Goal: Information Seeking & Learning: Compare options

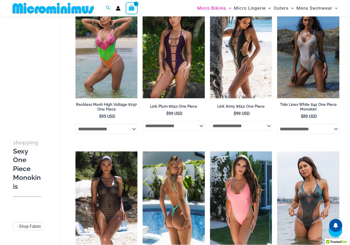
scroll to position [487, 0]
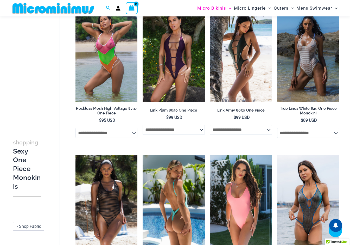
click at [188, 169] on img at bounding box center [174, 201] width 62 height 93
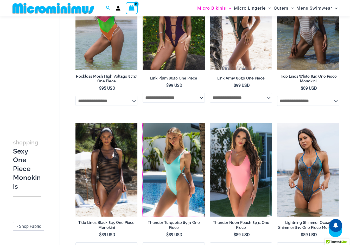
scroll to position [560, 0]
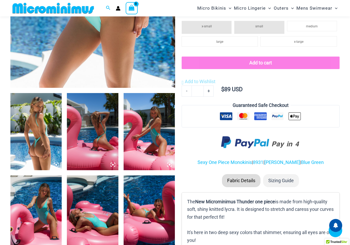
scroll to position [207, 0]
click at [161, 216] on img at bounding box center [149, 213] width 51 height 77
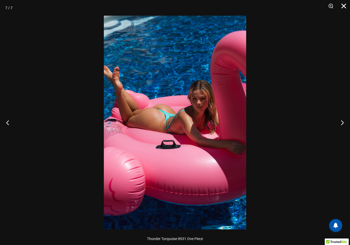
click at [344, 7] on button "Close" at bounding box center [341, 8] width 13 height 16
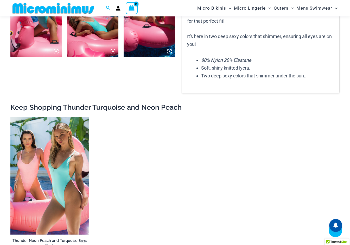
scroll to position [428, 0]
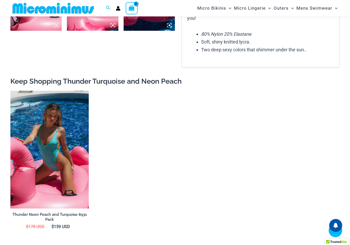
click at [74, 183] on img at bounding box center [49, 150] width 78 height 118
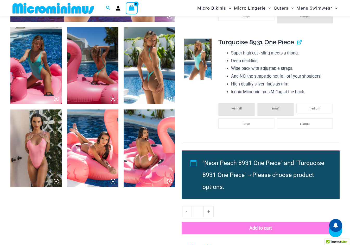
click at [58, 98] on icon at bounding box center [56, 98] width 5 height 5
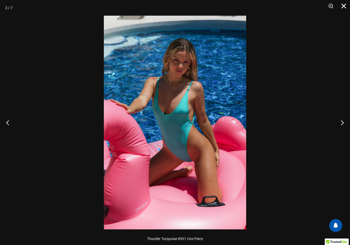
click at [343, 6] on button "Close" at bounding box center [341, 8] width 13 height 16
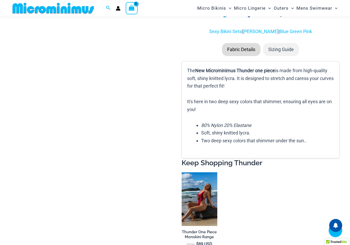
scroll to position [669, 0]
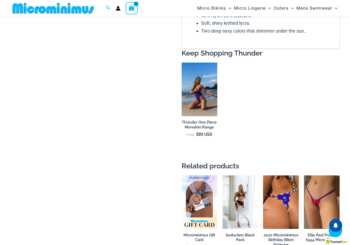
click at [203, 121] on h2 "Thunder One Piece Monokini Range" at bounding box center [200, 125] width 36 height 10
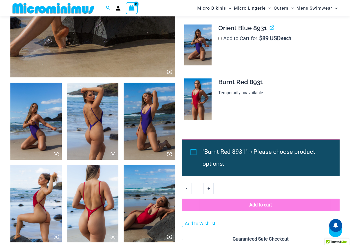
scroll to position [218, 0]
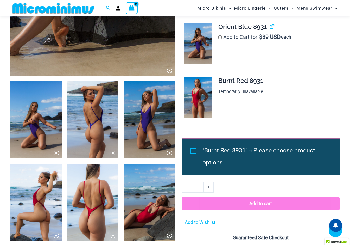
click at [108, 133] on img at bounding box center [92, 119] width 51 height 77
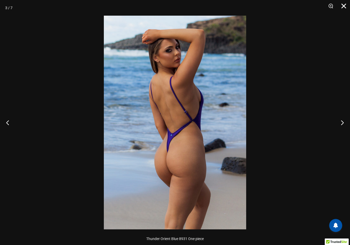
click at [345, 7] on button "Close" at bounding box center [341, 8] width 13 height 16
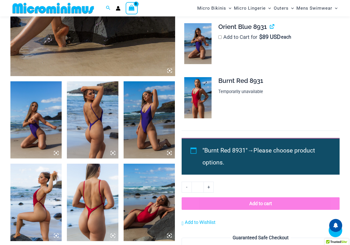
click at [200, 99] on img at bounding box center [197, 97] width 27 height 41
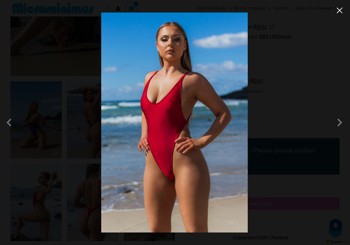
click at [339, 11] on button "Close" at bounding box center [340, 11] width 8 height 8
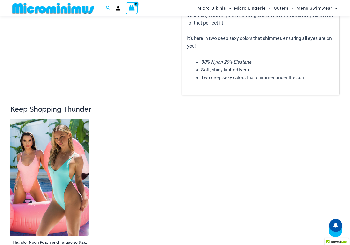
scroll to position [556, 0]
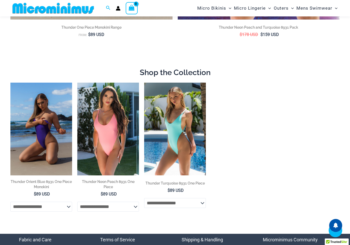
scroll to position [44, 0]
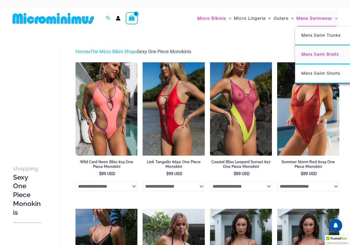
click at [314, 53] on span "Mens Swim Briefs" at bounding box center [319, 54] width 37 height 5
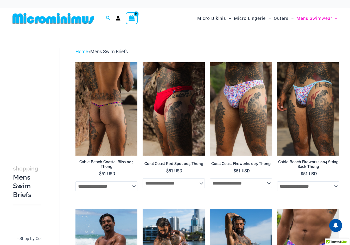
click at [125, 131] on img at bounding box center [106, 108] width 62 height 93
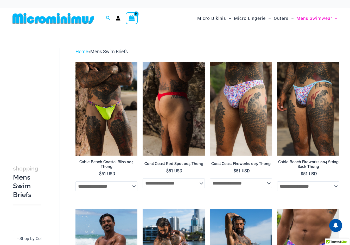
click at [159, 104] on img at bounding box center [174, 108] width 62 height 93
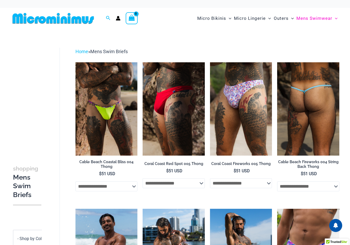
click at [313, 102] on img at bounding box center [308, 108] width 62 height 93
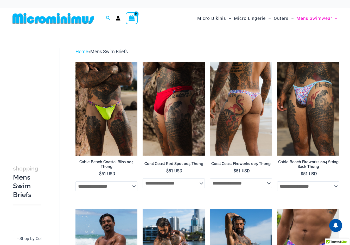
click at [242, 109] on img at bounding box center [241, 108] width 62 height 93
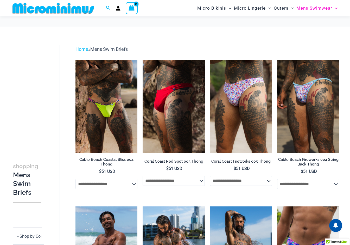
scroll to position [89, 0]
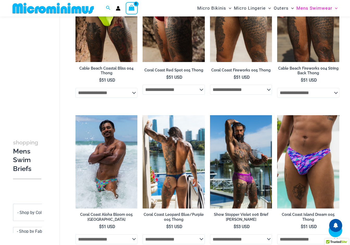
click at [170, 165] on img at bounding box center [174, 161] width 62 height 93
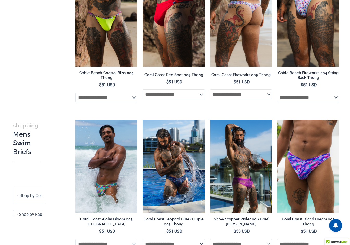
scroll to position [0, 0]
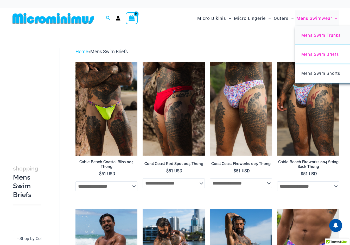
click at [323, 34] on span "Mens Swim Trunks" at bounding box center [320, 35] width 39 height 5
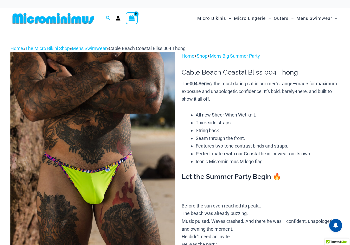
scroll to position [217, 0]
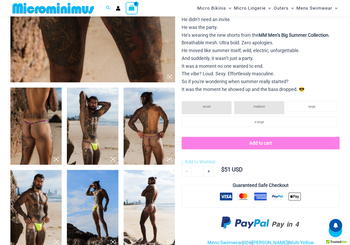
click at [113, 158] on icon at bounding box center [113, 159] width 2 height 2
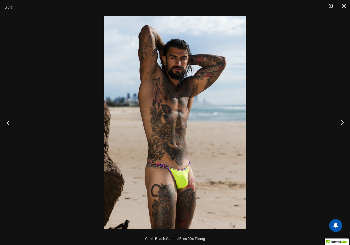
click at [9, 121] on button "Previous" at bounding box center [10, 122] width 20 height 26
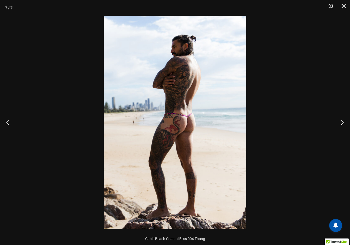
click at [281, 157] on div at bounding box center [175, 122] width 350 height 245
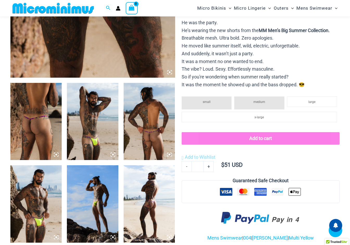
scroll to position [256, 0]
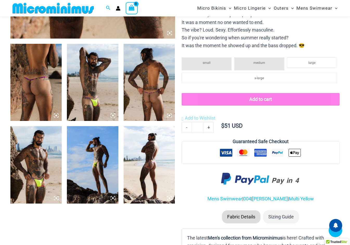
click at [85, 150] on img at bounding box center [92, 164] width 51 height 77
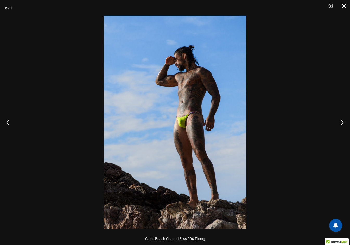
click at [344, 9] on button "Close" at bounding box center [341, 8] width 13 height 16
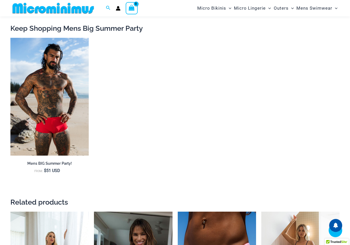
scroll to position [686, 0]
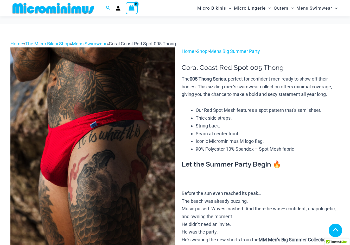
scroll to position [252, 0]
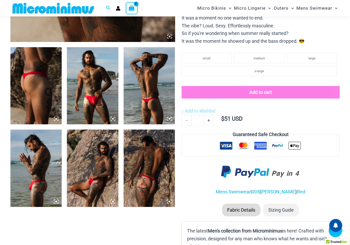
click at [53, 170] on img at bounding box center [35, 167] width 51 height 77
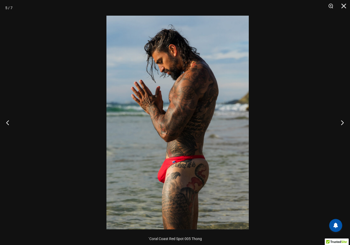
click at [222, 141] on img at bounding box center [177, 122] width 142 height 213
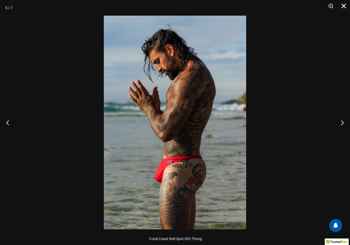
click at [341, 8] on button "Close" at bounding box center [341, 8] width 13 height 16
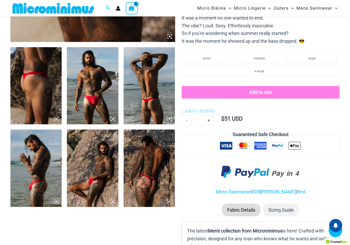
click at [101, 97] on img at bounding box center [92, 85] width 51 height 77
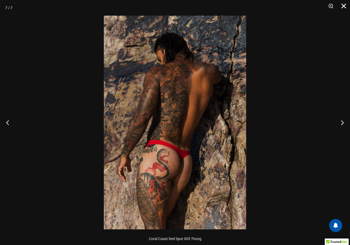
click at [345, 4] on button "Close" at bounding box center [341, 8] width 13 height 16
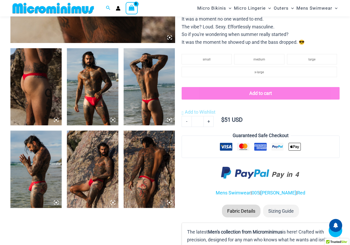
scroll to position [89, 0]
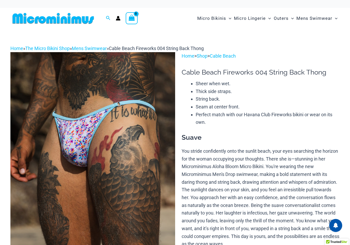
scroll to position [193, 0]
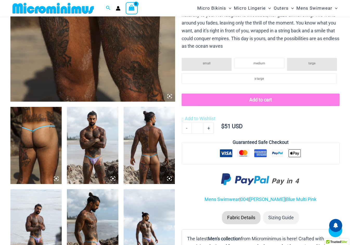
click at [110, 157] on img at bounding box center [92, 145] width 51 height 77
click at [113, 178] on icon at bounding box center [113, 178] width 2 height 2
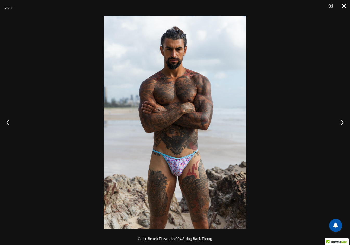
click at [347, 4] on button "Close" at bounding box center [341, 8] width 13 height 16
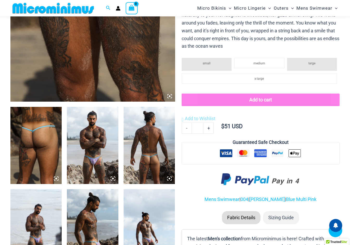
click at [154, 150] on img at bounding box center [149, 145] width 51 height 77
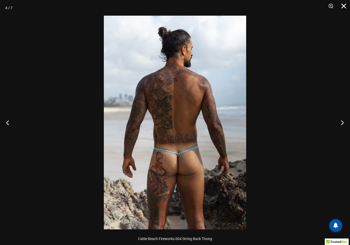
click at [344, 7] on button "Close" at bounding box center [341, 8] width 13 height 16
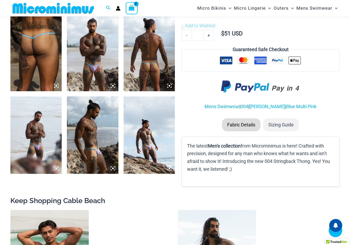
scroll to position [287, 0]
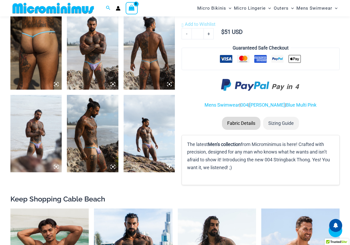
click at [32, 150] on img at bounding box center [35, 133] width 51 height 77
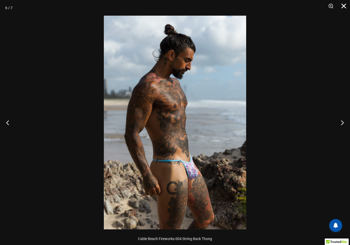
click at [342, 6] on button "Close" at bounding box center [341, 8] width 13 height 16
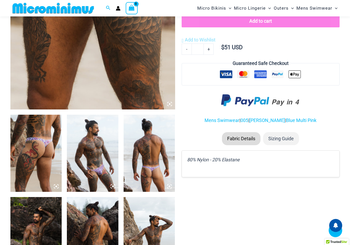
scroll to position [225, 0]
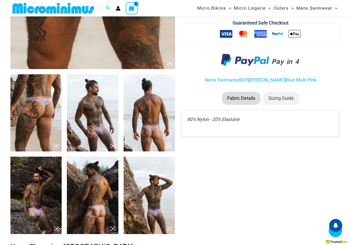
click at [94, 193] on img at bounding box center [92, 194] width 51 height 77
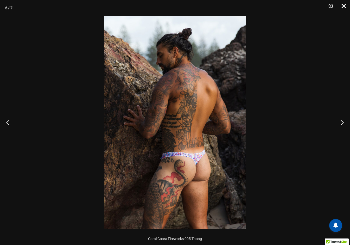
click at [347, 5] on button "Close" at bounding box center [341, 8] width 13 height 16
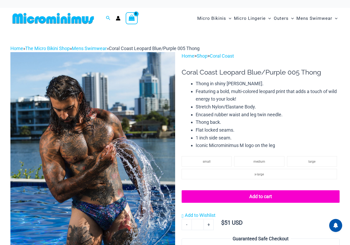
scroll to position [192, 0]
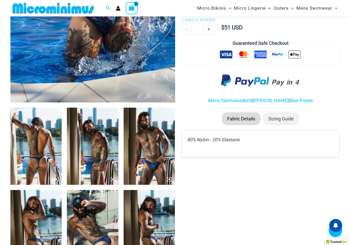
click at [41, 107] on img at bounding box center [35, 145] width 51 height 77
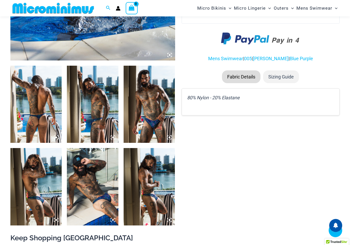
click at [56, 138] on icon at bounding box center [56, 137] width 2 height 2
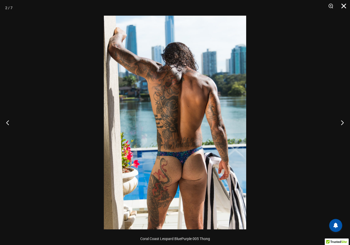
click at [346, 7] on button "Close" at bounding box center [341, 8] width 13 height 16
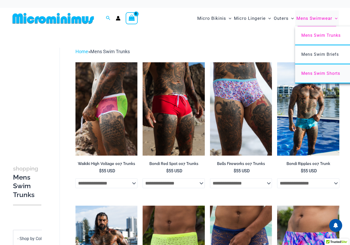
click at [312, 72] on span "Mens Swim Shorts" at bounding box center [320, 73] width 39 height 5
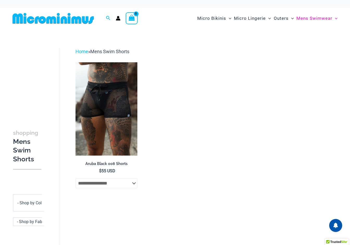
scroll to position [39, 0]
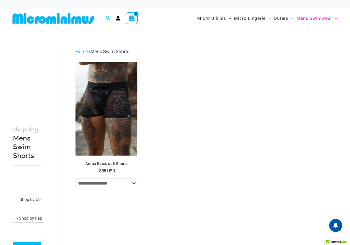
click at [21, 172] on div "**********" at bounding box center [27, 158] width 34 height 309
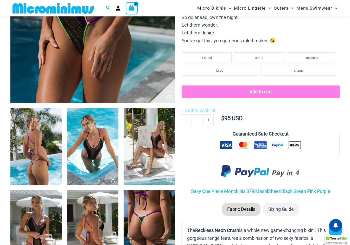
scroll to position [282, 0]
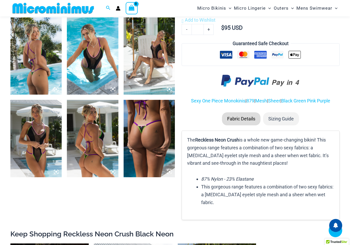
click at [114, 170] on icon at bounding box center [113, 171] width 5 height 5
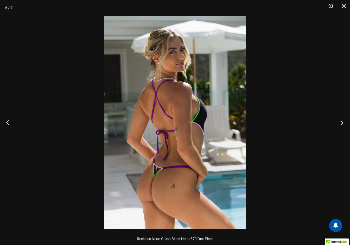
click at [342, 124] on button "Next" at bounding box center [340, 122] width 20 height 26
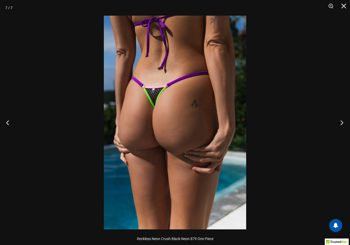
click at [342, 124] on button "Next" at bounding box center [340, 122] width 20 height 26
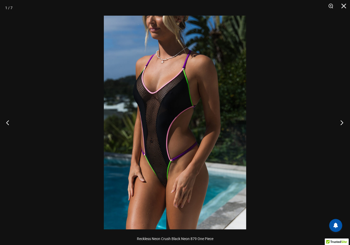
click at [342, 124] on button "Next" at bounding box center [340, 122] width 20 height 26
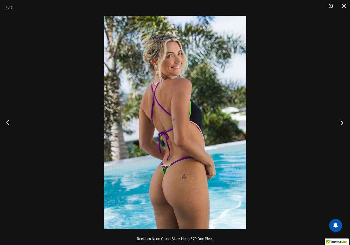
click at [342, 124] on button "Next" at bounding box center [340, 122] width 20 height 26
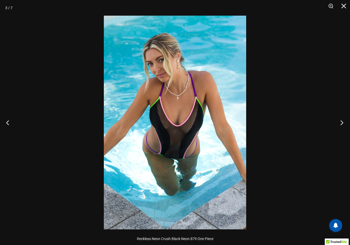
click at [342, 124] on button "Next" at bounding box center [340, 122] width 20 height 26
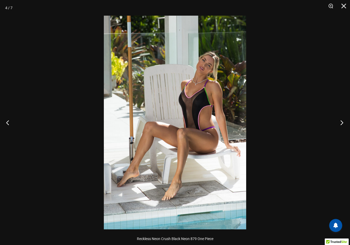
click at [342, 124] on button "Next" at bounding box center [340, 122] width 20 height 26
